Goal: Task Accomplishment & Management: Use online tool/utility

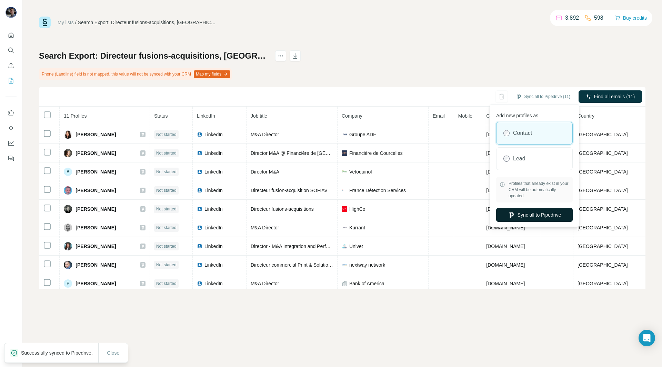
click at [543, 214] on button "Sync all to Pipedrive" at bounding box center [534, 215] width 76 height 14
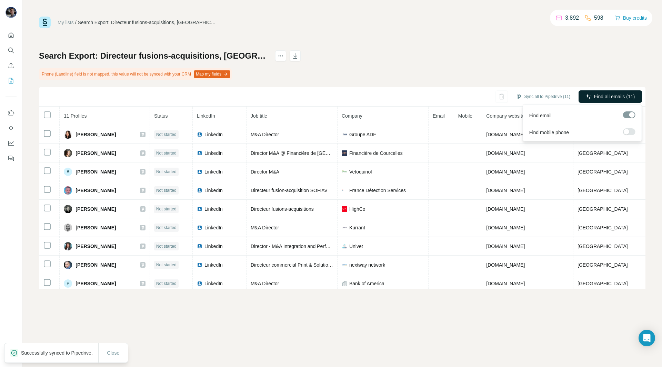
click at [612, 96] on span "Find all emails (11)" at bounding box center [614, 96] width 41 height 7
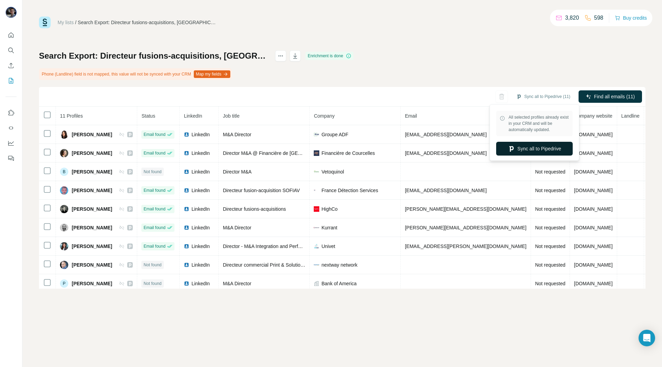
click at [542, 147] on button "Sync all to Pipedrive" at bounding box center [534, 149] width 76 height 14
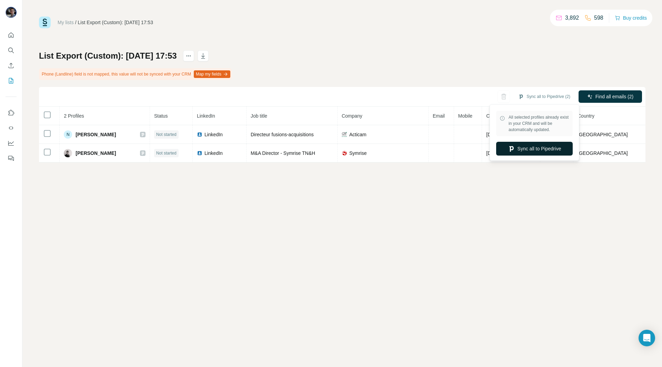
click at [543, 153] on button "Sync all to Pipedrive" at bounding box center [534, 149] width 76 height 14
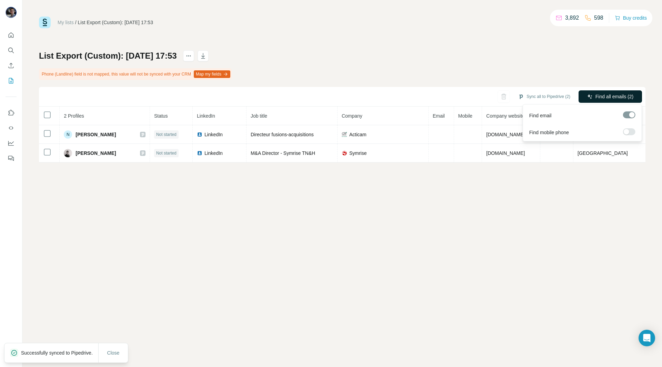
click at [600, 94] on span "Find all emails (2)" at bounding box center [614, 96] width 38 height 7
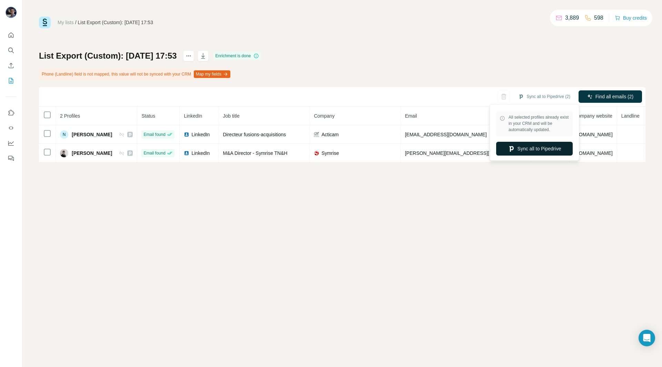
click at [543, 146] on button "Sync all to Pipedrive" at bounding box center [534, 149] width 76 height 14
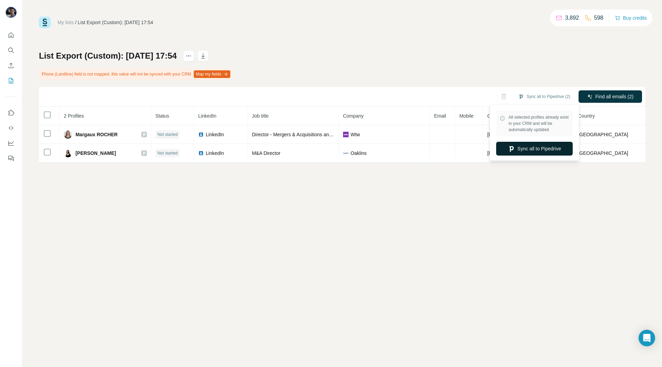
click at [546, 151] on button "Sync all to Pipedrive" at bounding box center [534, 149] width 76 height 14
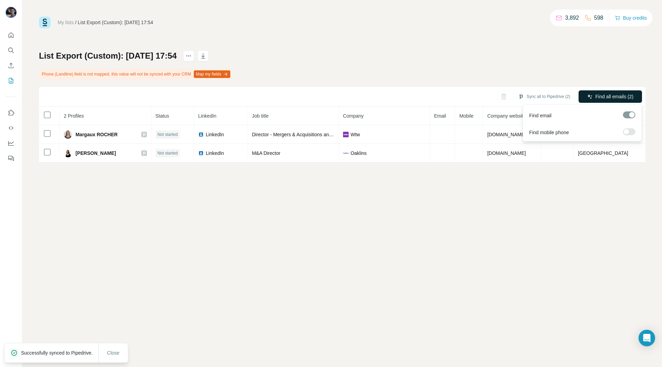
click at [607, 94] on span "Find all emails (2)" at bounding box center [614, 96] width 38 height 7
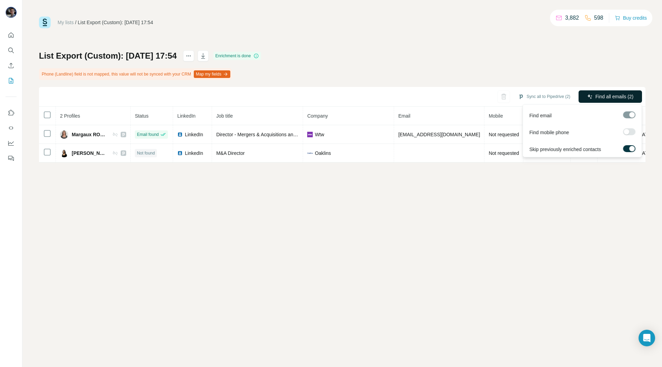
click at [593, 97] on button "Find all emails (2)" at bounding box center [609, 96] width 63 height 12
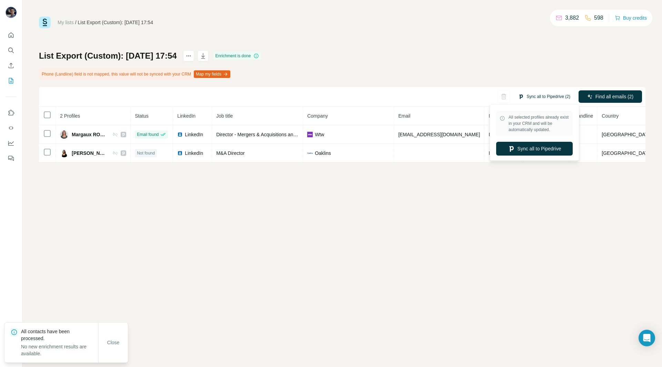
click at [550, 99] on button "Sync all to Pipedrive (2)" at bounding box center [544, 96] width 62 height 10
click at [547, 151] on button "Sync all to Pipedrive" at bounding box center [534, 149] width 76 height 14
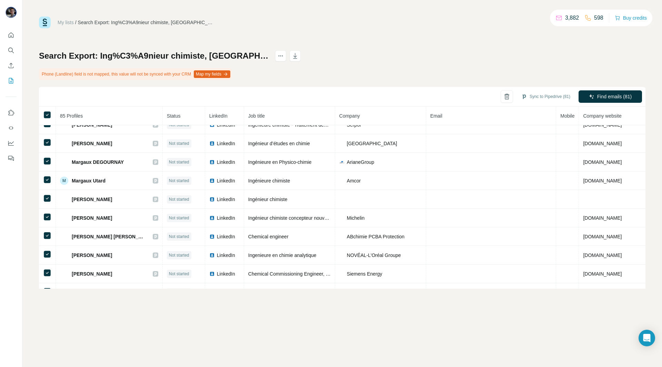
scroll to position [1405, 0]
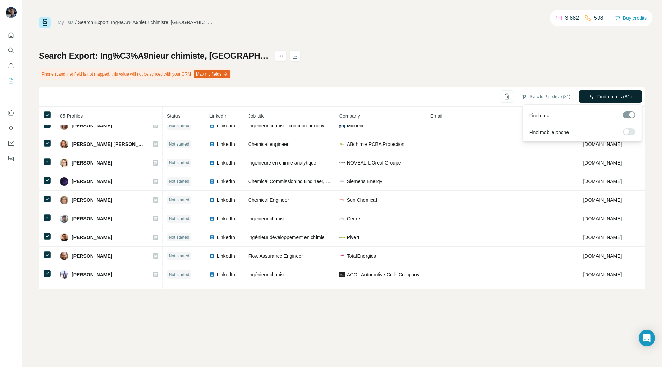
click at [619, 99] on span "Find emails (81)" at bounding box center [614, 96] width 34 height 7
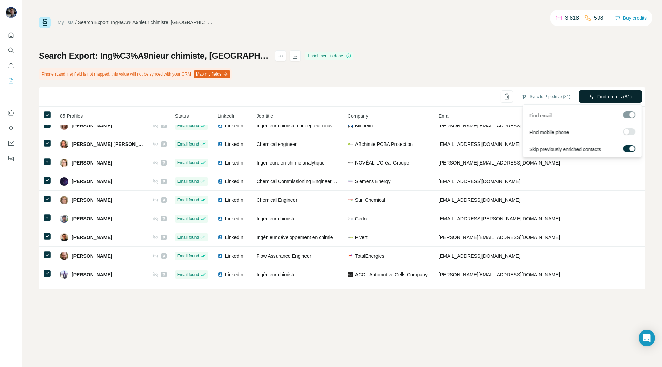
click at [613, 95] on span "Find emails (81)" at bounding box center [614, 96] width 34 height 7
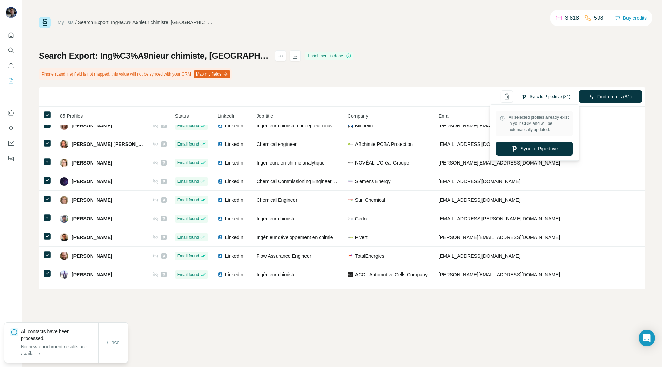
click at [551, 100] on button "Sync to Pipedrive (81)" at bounding box center [545, 96] width 59 height 10
click at [540, 146] on button "Sync to Pipedrive" at bounding box center [534, 149] width 76 height 14
